Goal: Ask a question

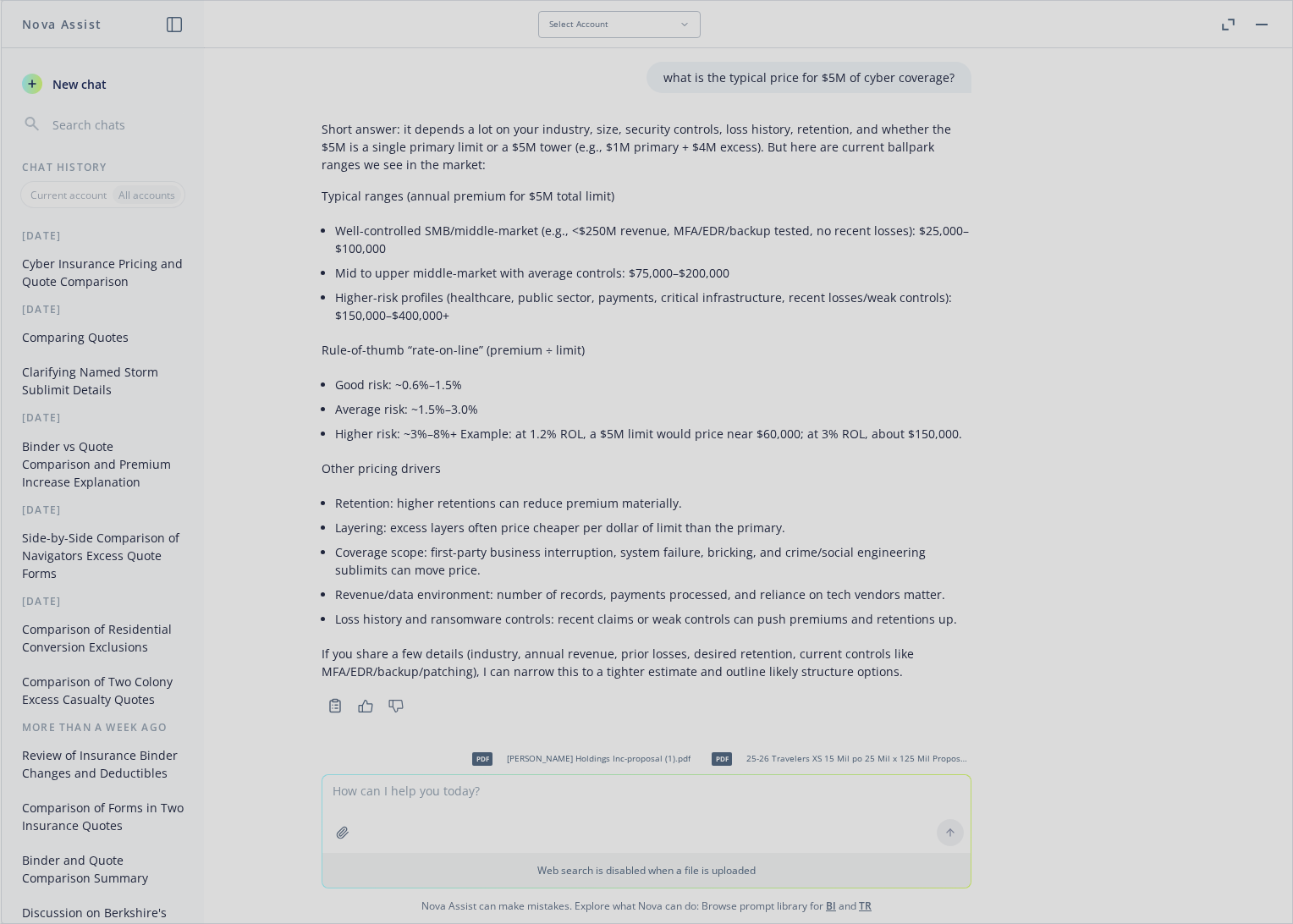
scroll to position [766, 0]
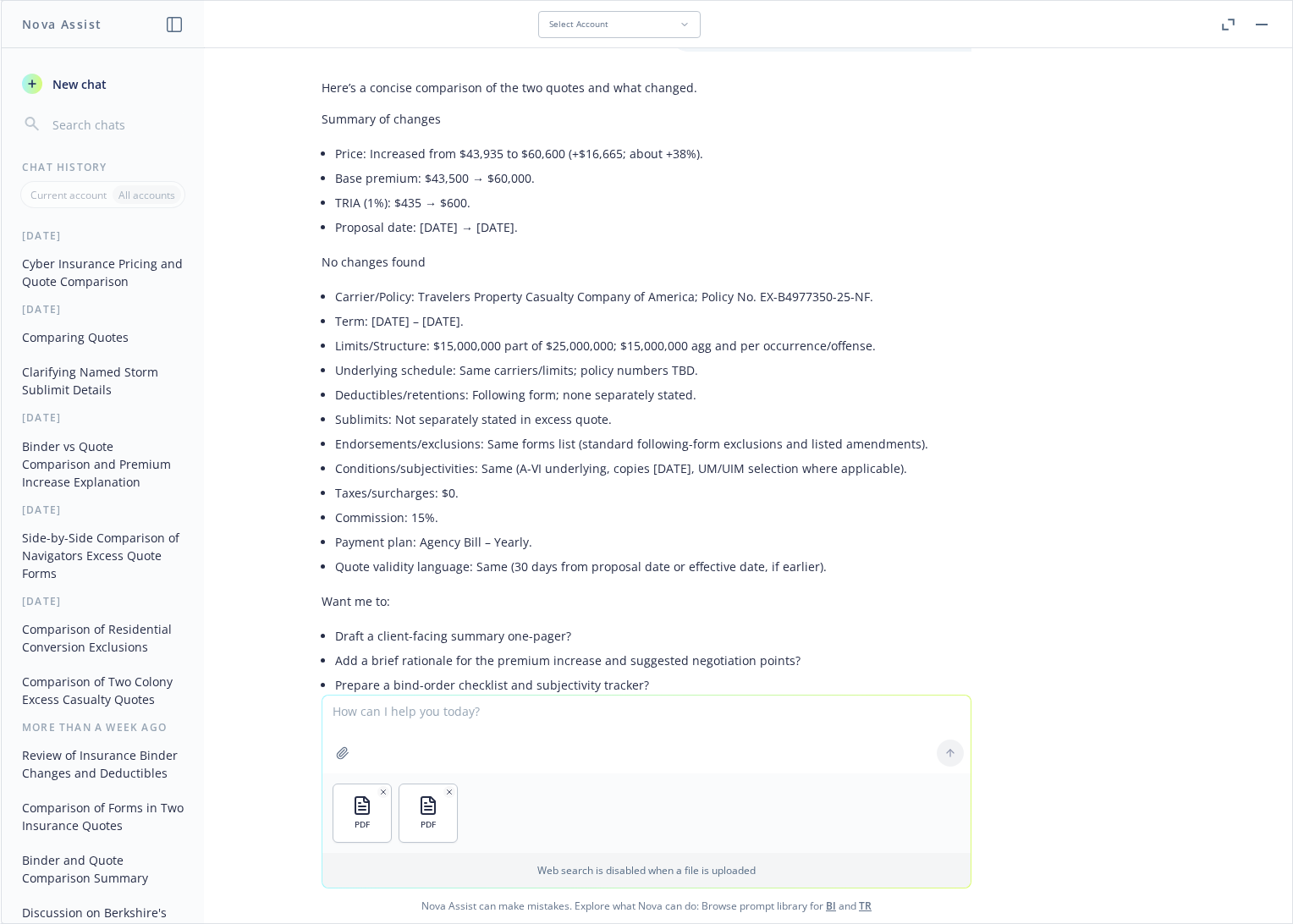
click at [459, 720] on textarea at bounding box center [646, 735] width 648 height 78
type textarea "compare these 2 and note any missing forms"
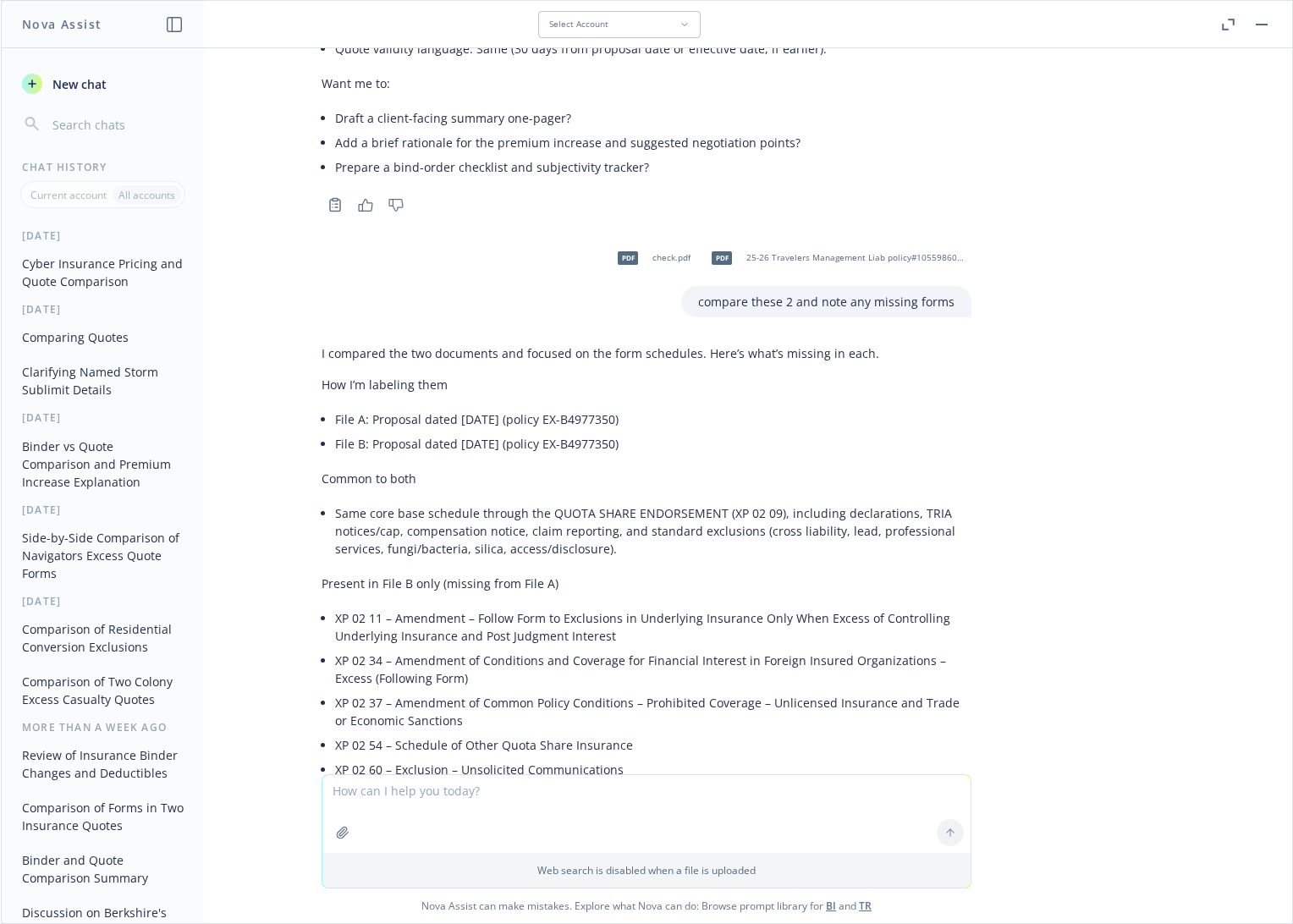
scroll to position [1184, 0]
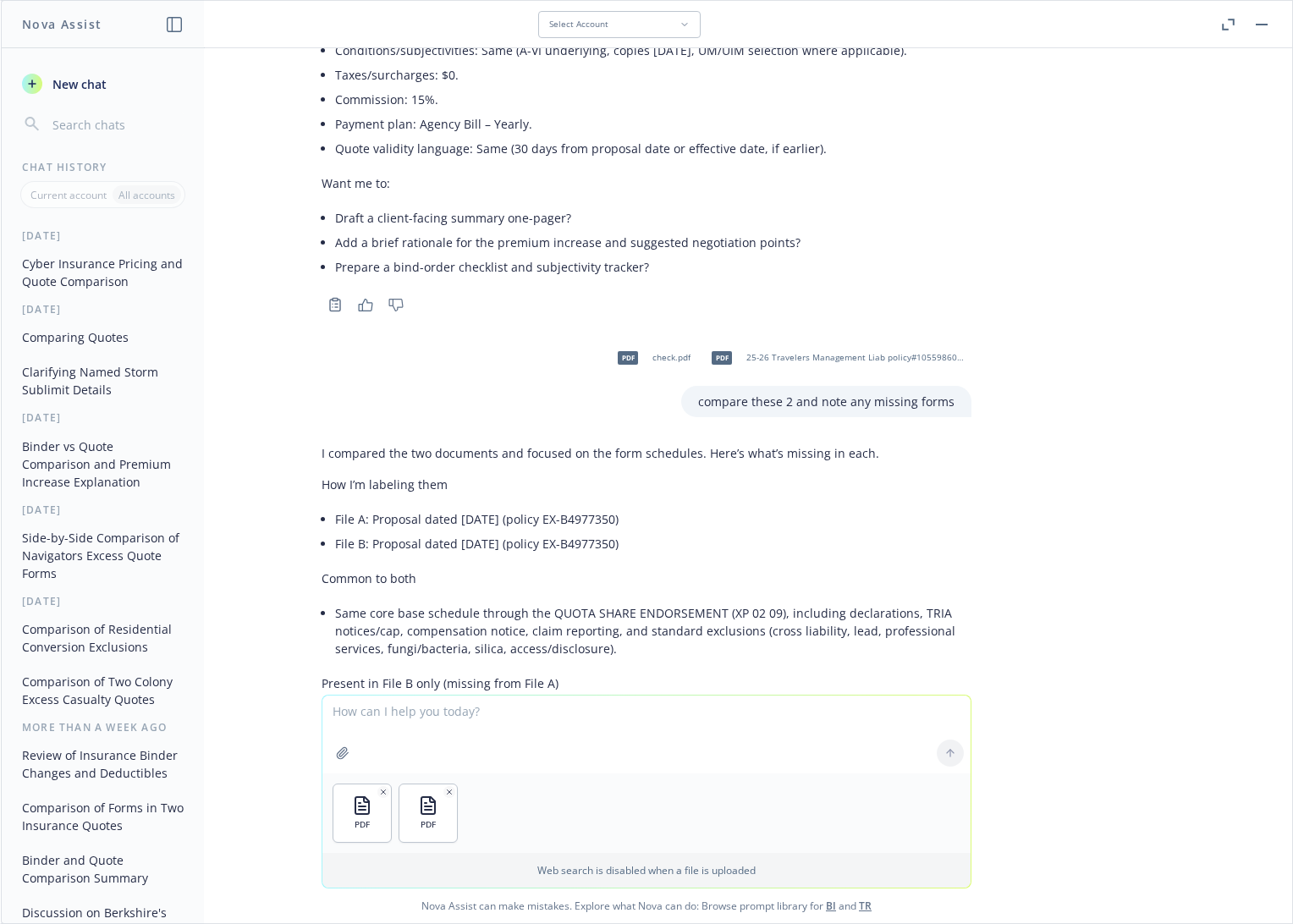
click at [408, 714] on textarea at bounding box center [646, 735] width 648 height 78
type textarea "check the quote vs the proposal and note any missing forms"
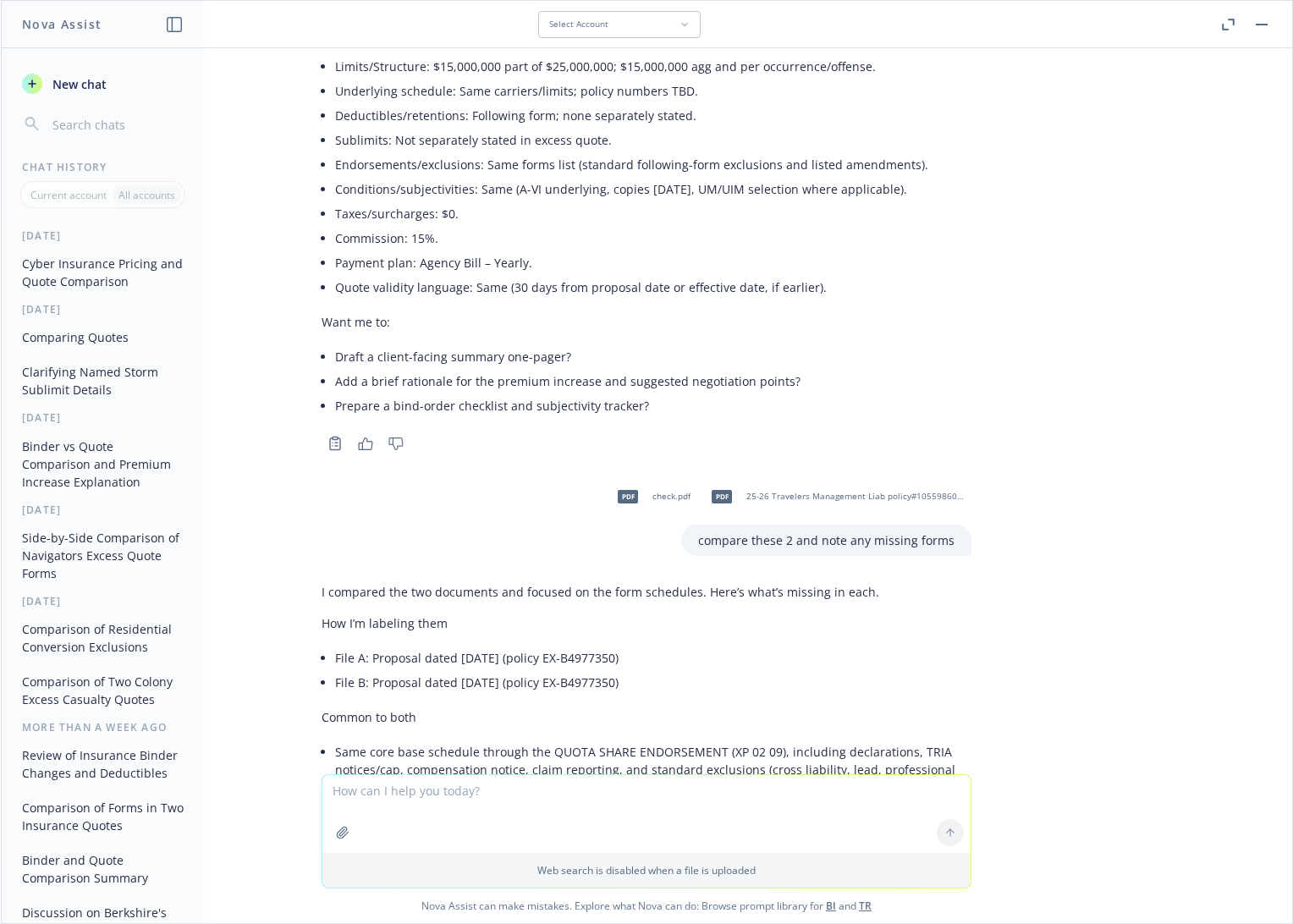
scroll to position [1029, 0]
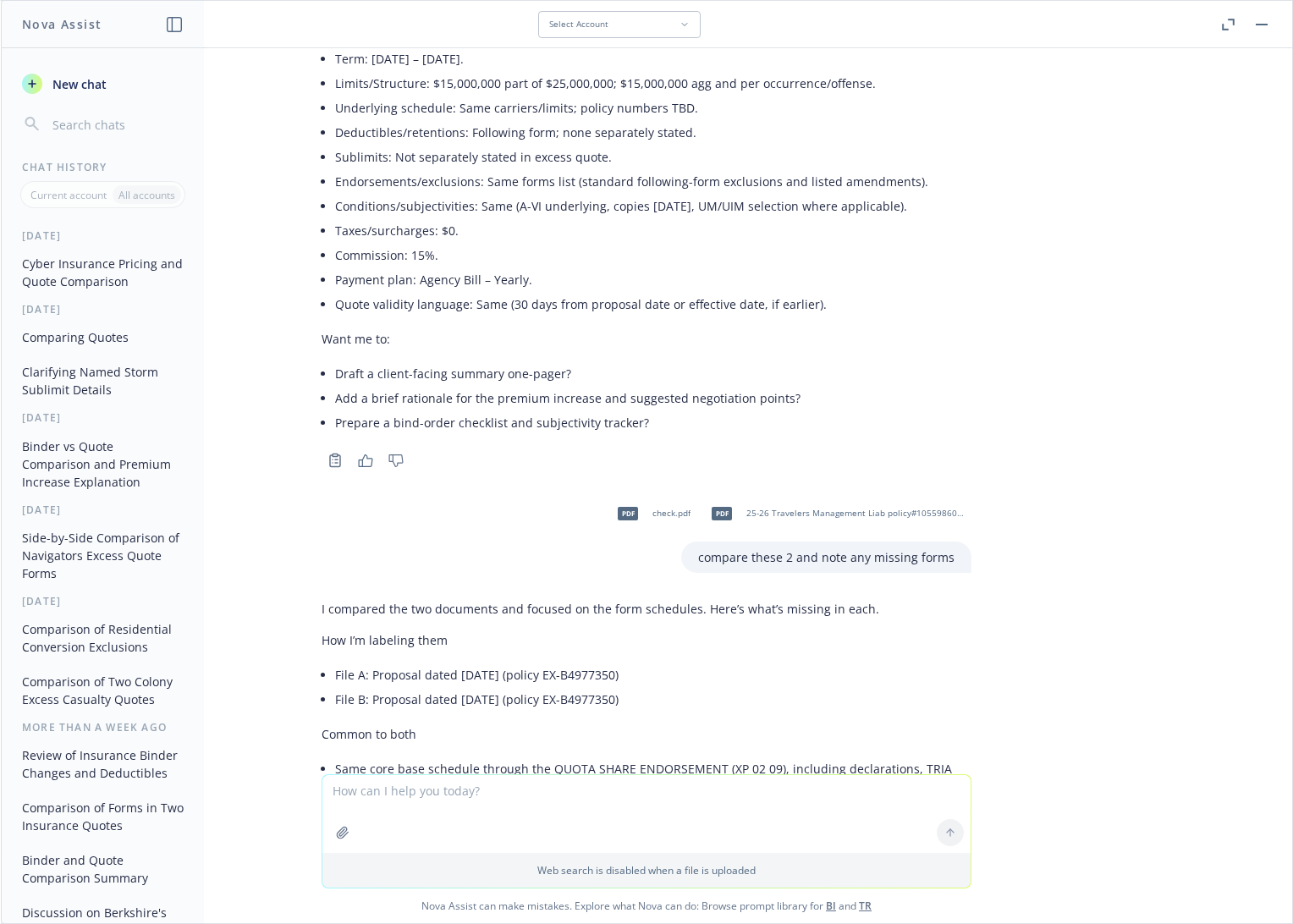
click at [73, 86] on span "New chat" at bounding box center [78, 84] width 58 height 18
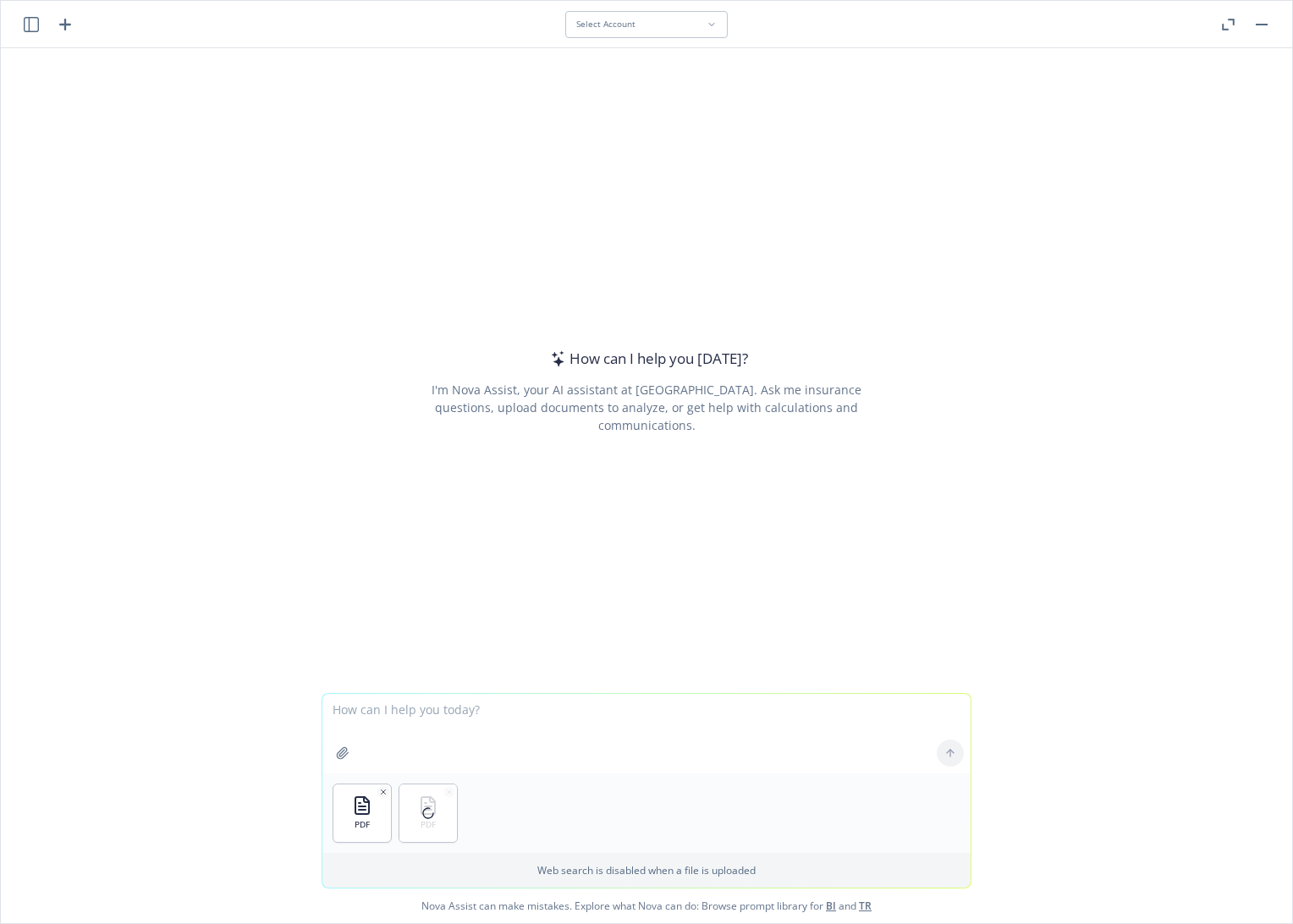
click at [393, 710] on textarea at bounding box center [646, 734] width 648 height 79
paste textarea "2025 PHI Property and Management Proposal [DATE]"
drag, startPoint x: 656, startPoint y: 711, endPoint x: 121, endPoint y: 684, distance: 535.7
click at [121, 684] on div "How can I help you [DATE]? I'm Nova Assist, your AI assistant at Newfront. Ask …" at bounding box center [646, 486] width 1291 height 875
type textarea "compare the forms from the quote to the proposal and note and differences"
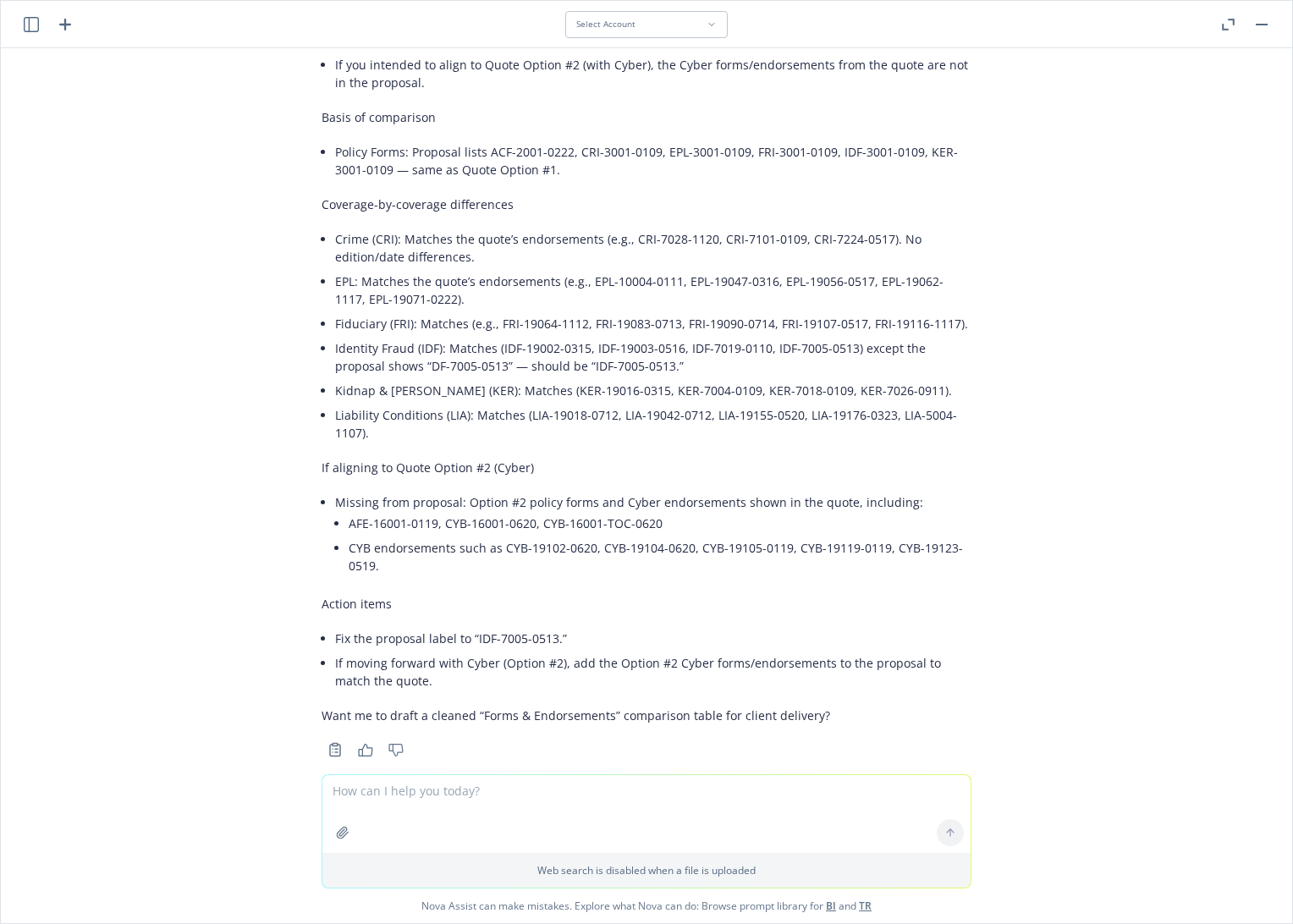
scroll to position [256, 0]
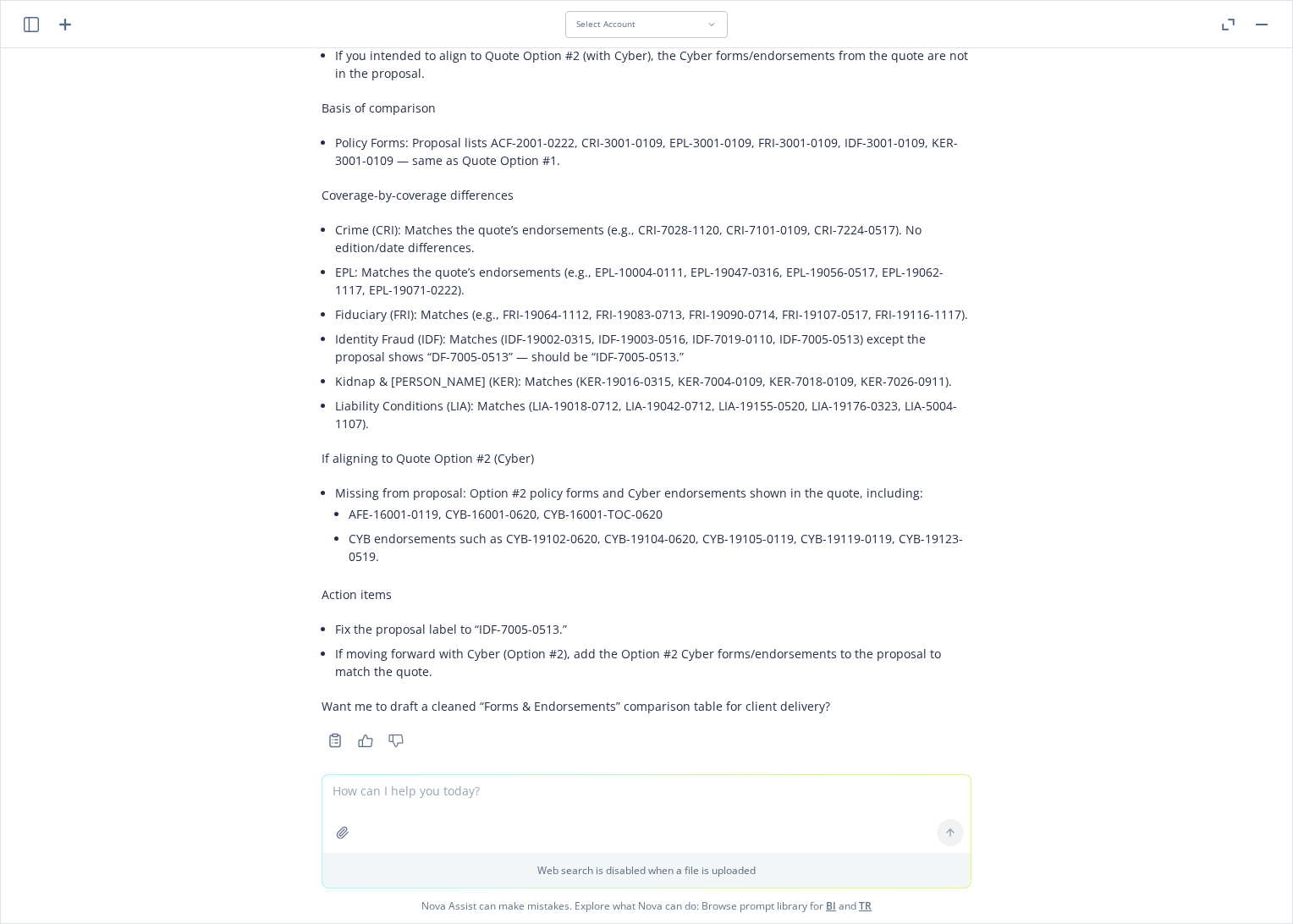
click at [449, 786] on textarea at bounding box center [646, 814] width 648 height 78
type textarea "how many forms in the proposal?"
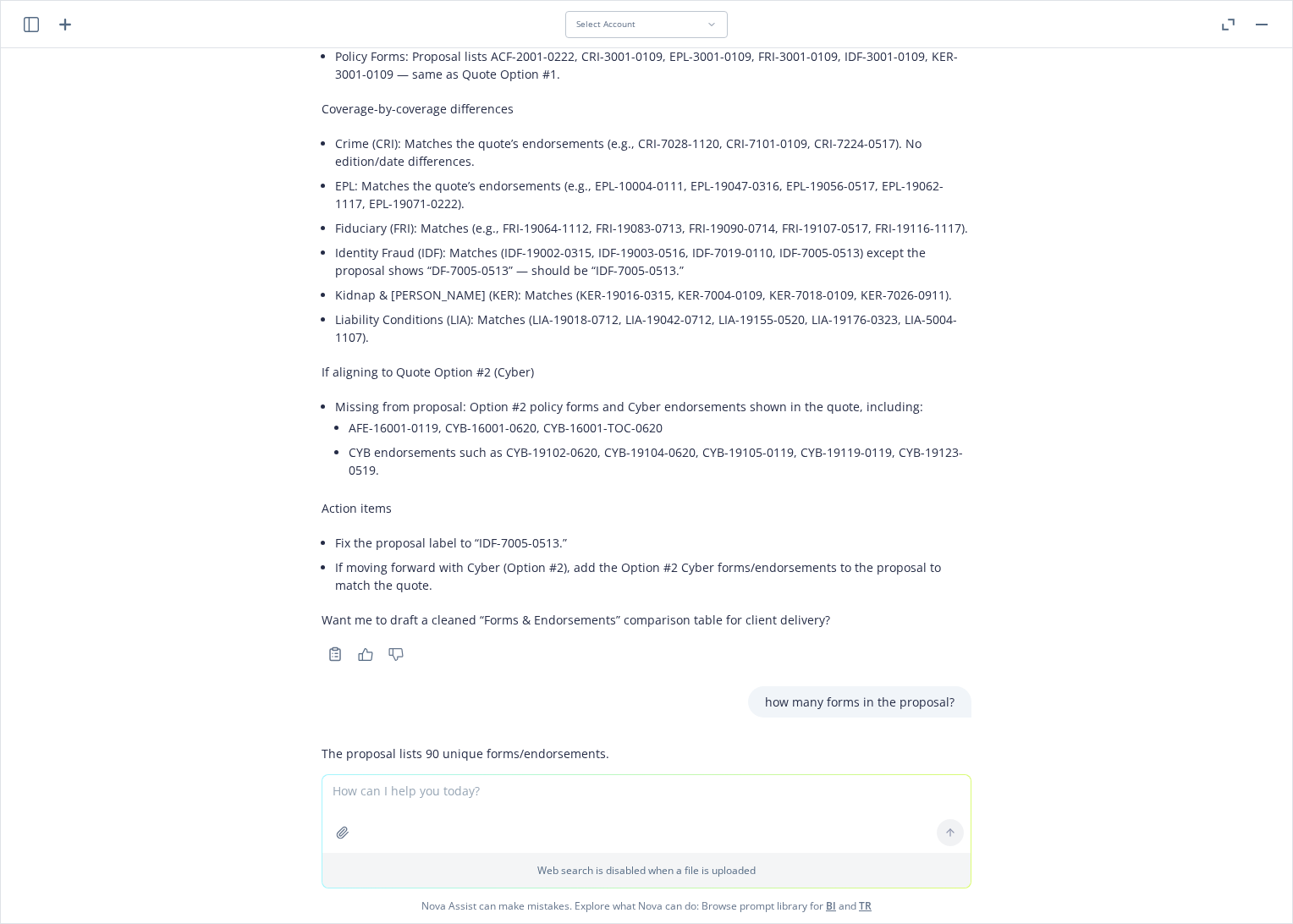
scroll to position [637, 0]
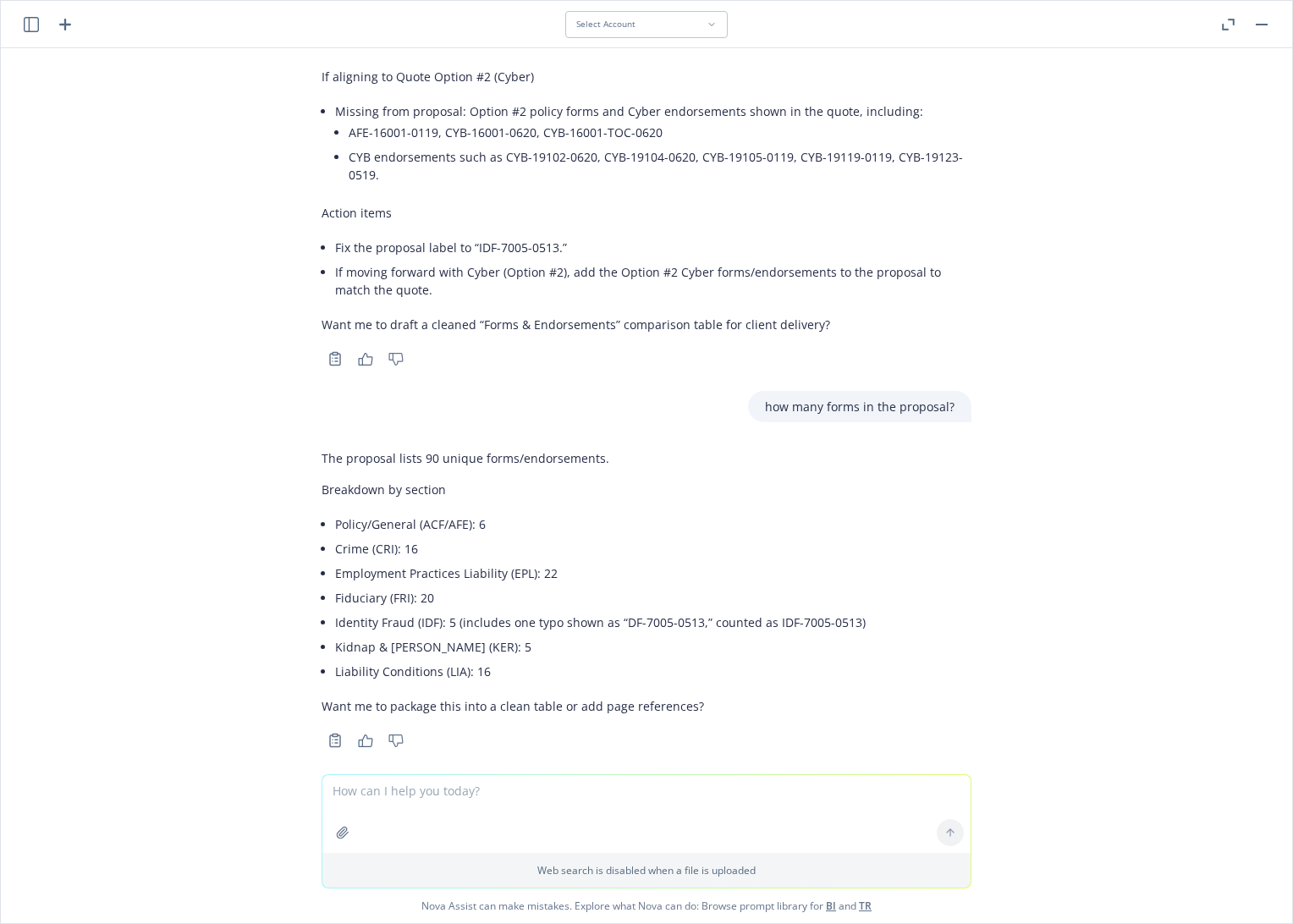
click at [438, 794] on textarea at bounding box center [646, 814] width 648 height 78
type textarea "how many forms in the quote?"
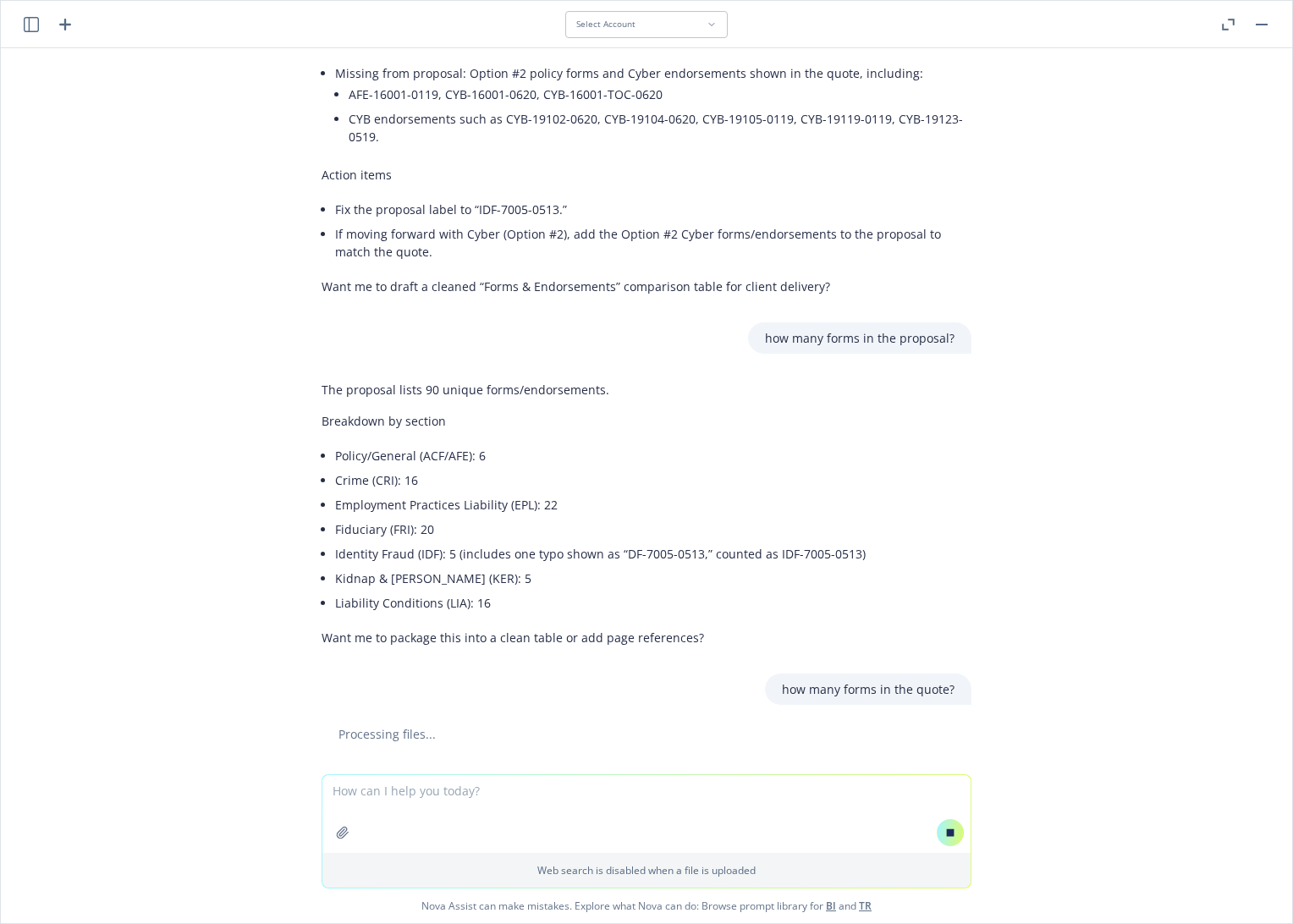
scroll to position [693, 0]
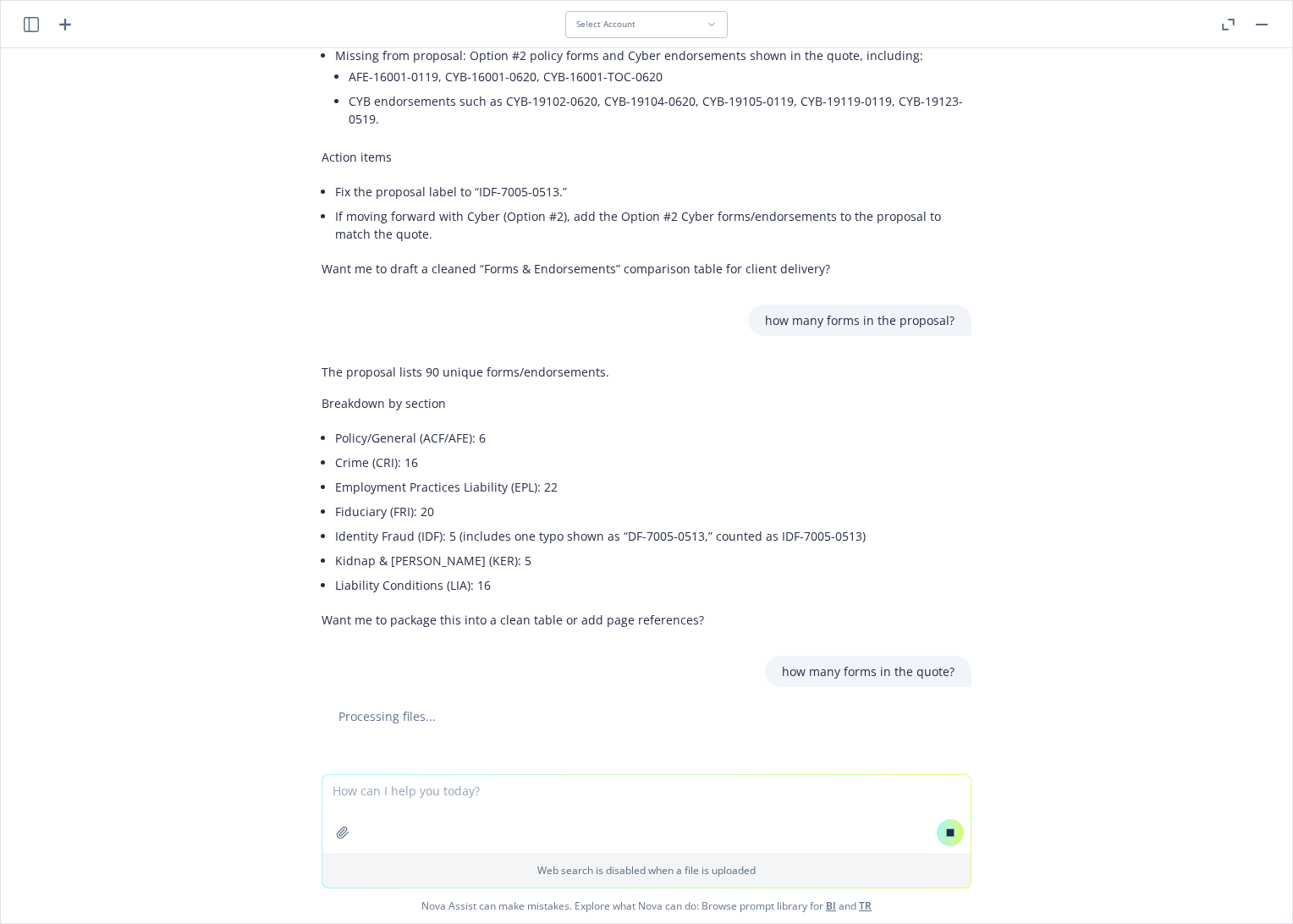
drag, startPoint x: 1086, startPoint y: 856, endPoint x: 1077, endPoint y: 839, distance: 19.2
click at [1086, 856] on div "Web search is disabled when a file is uploaded Nova Assist can make mistakes. E…" at bounding box center [646, 848] width 1291 height 149
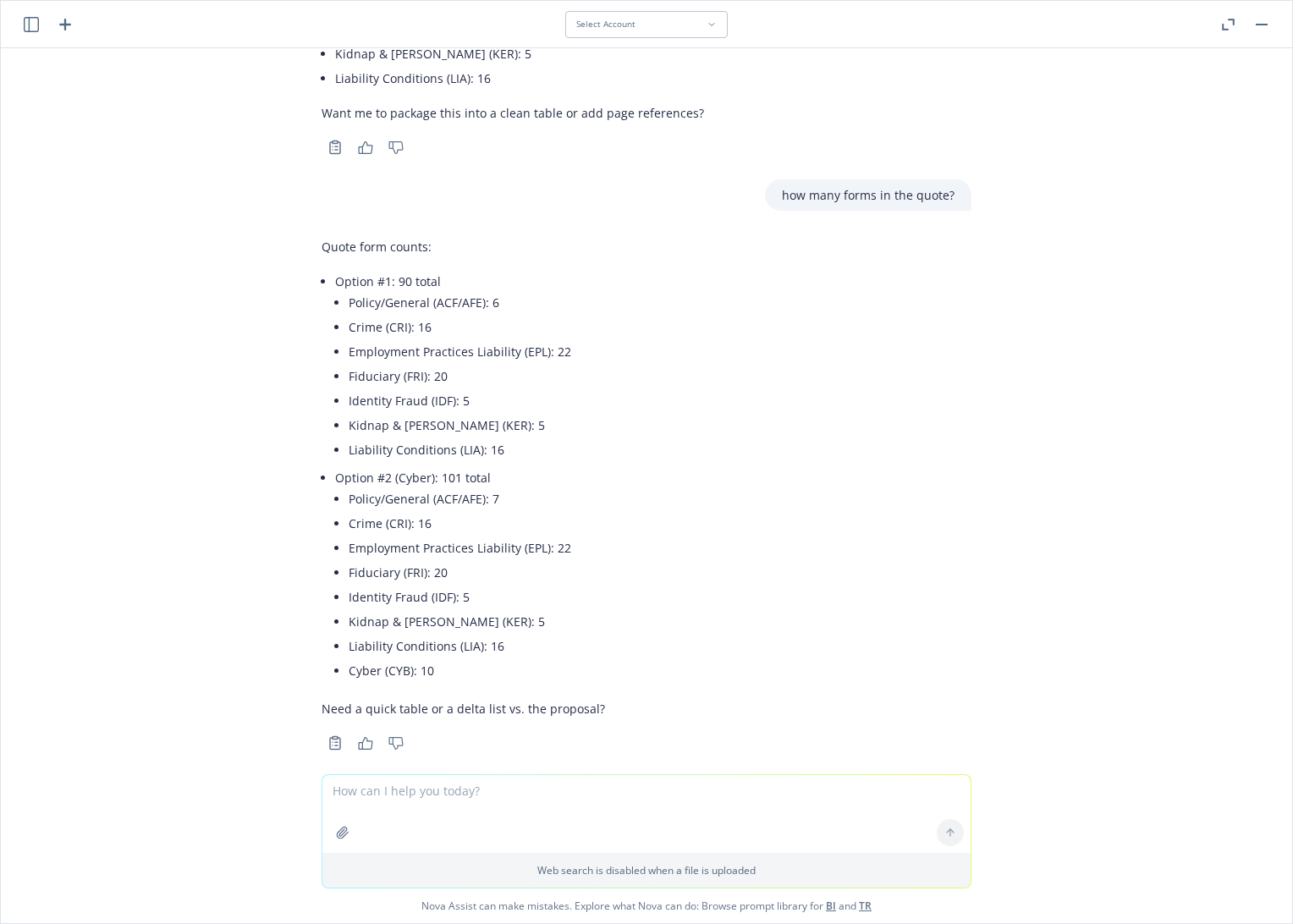
scroll to position [1232, 0]
